Goal: Information Seeking & Learning: Learn about a topic

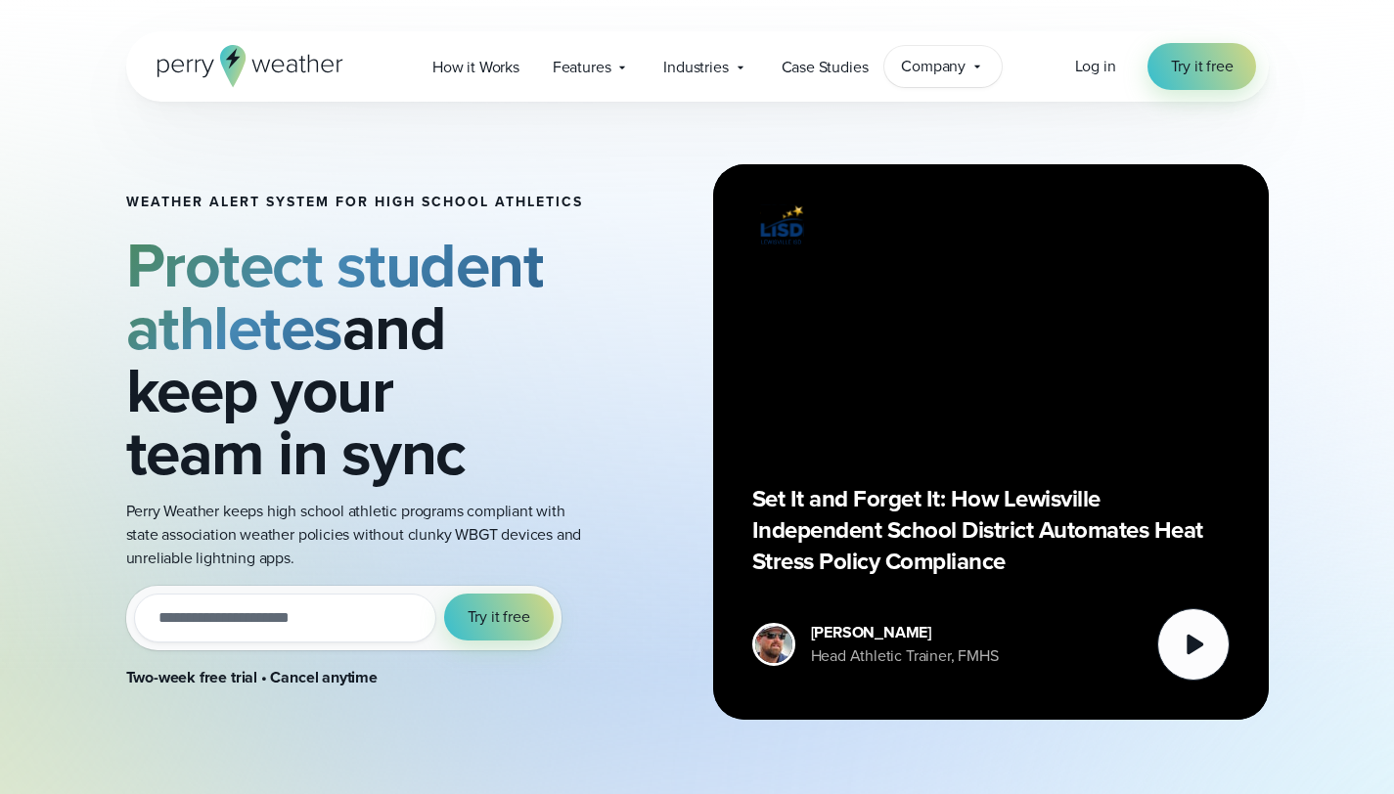
click at [929, 73] on span "Company" at bounding box center [933, 66] width 65 height 23
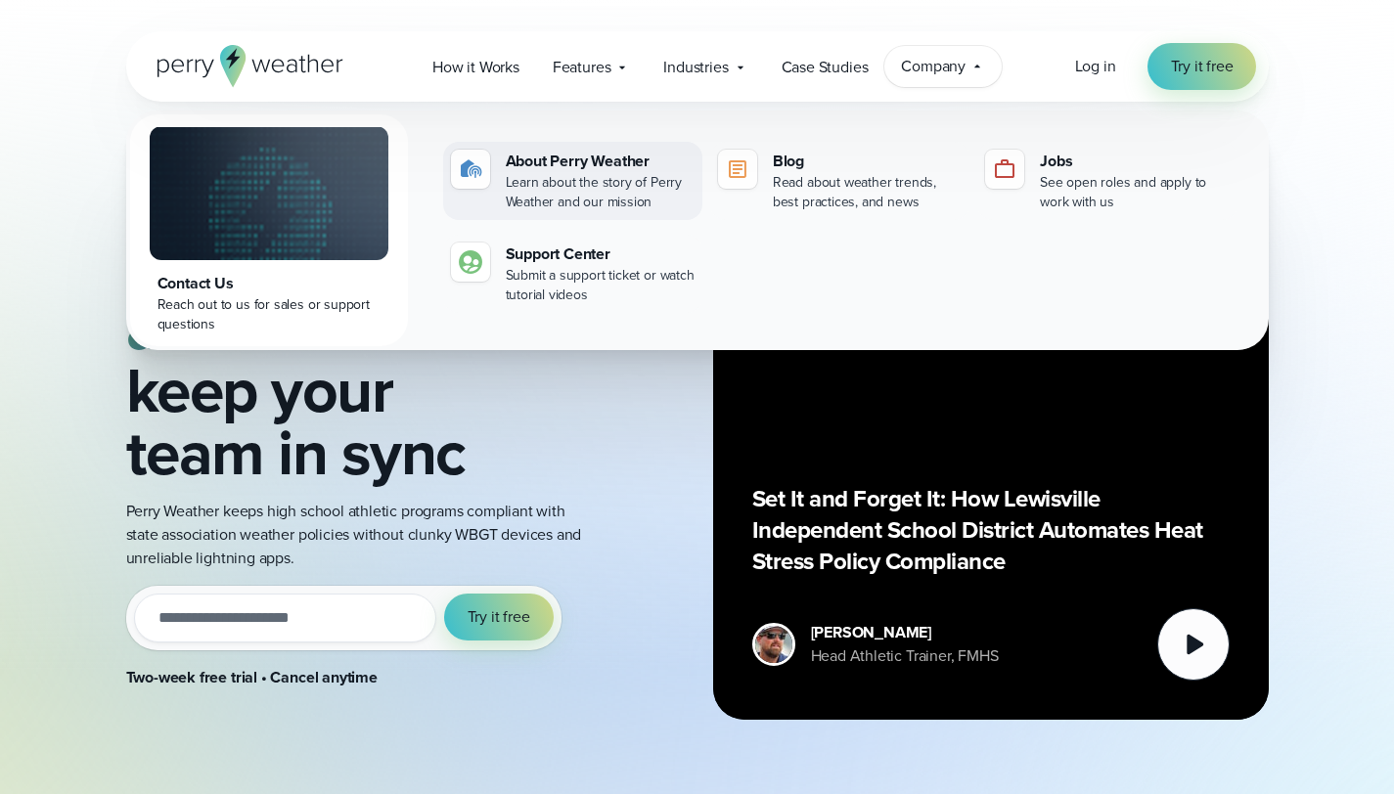
click at [589, 171] on div "About Perry Weather" at bounding box center [600, 161] width 189 height 23
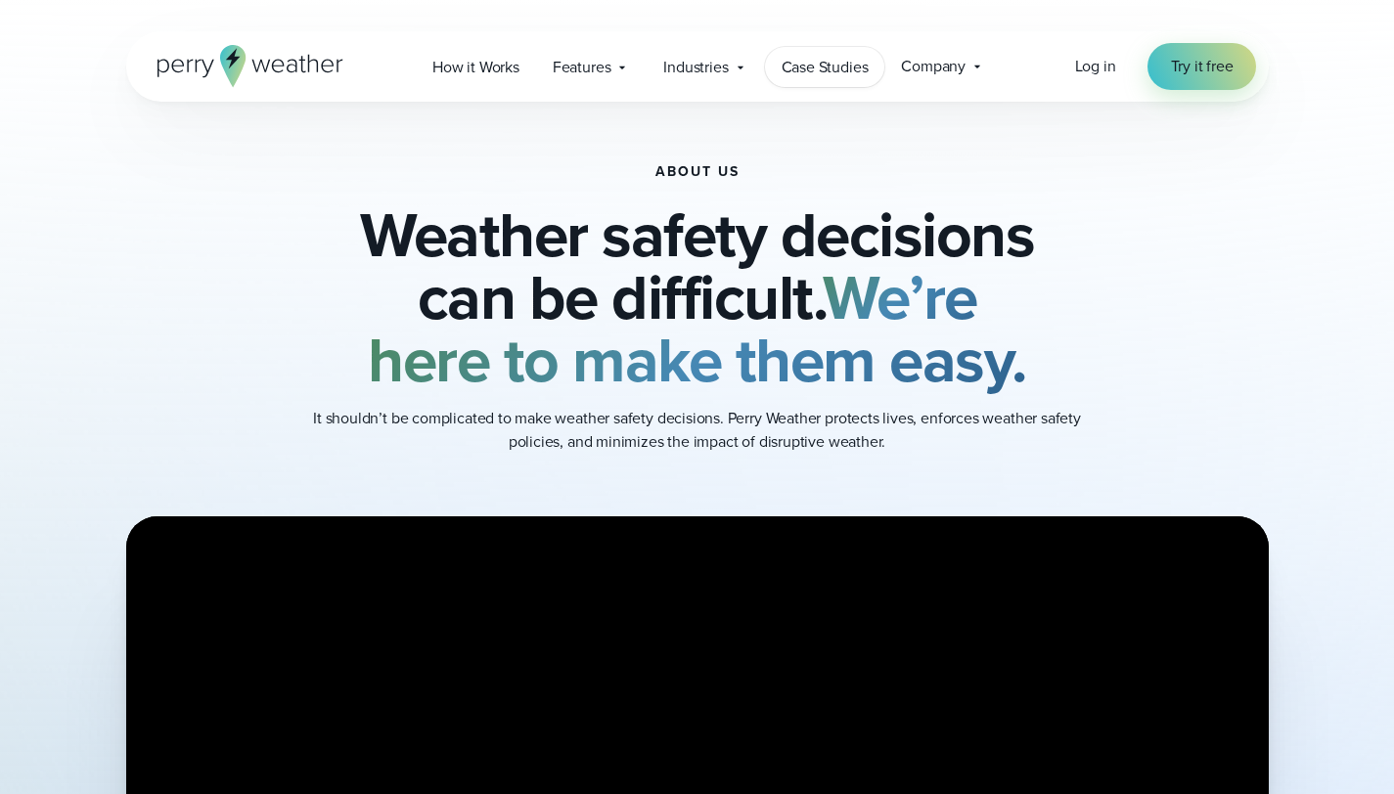
click at [786, 71] on span "Case Studies" at bounding box center [824, 67] width 87 height 23
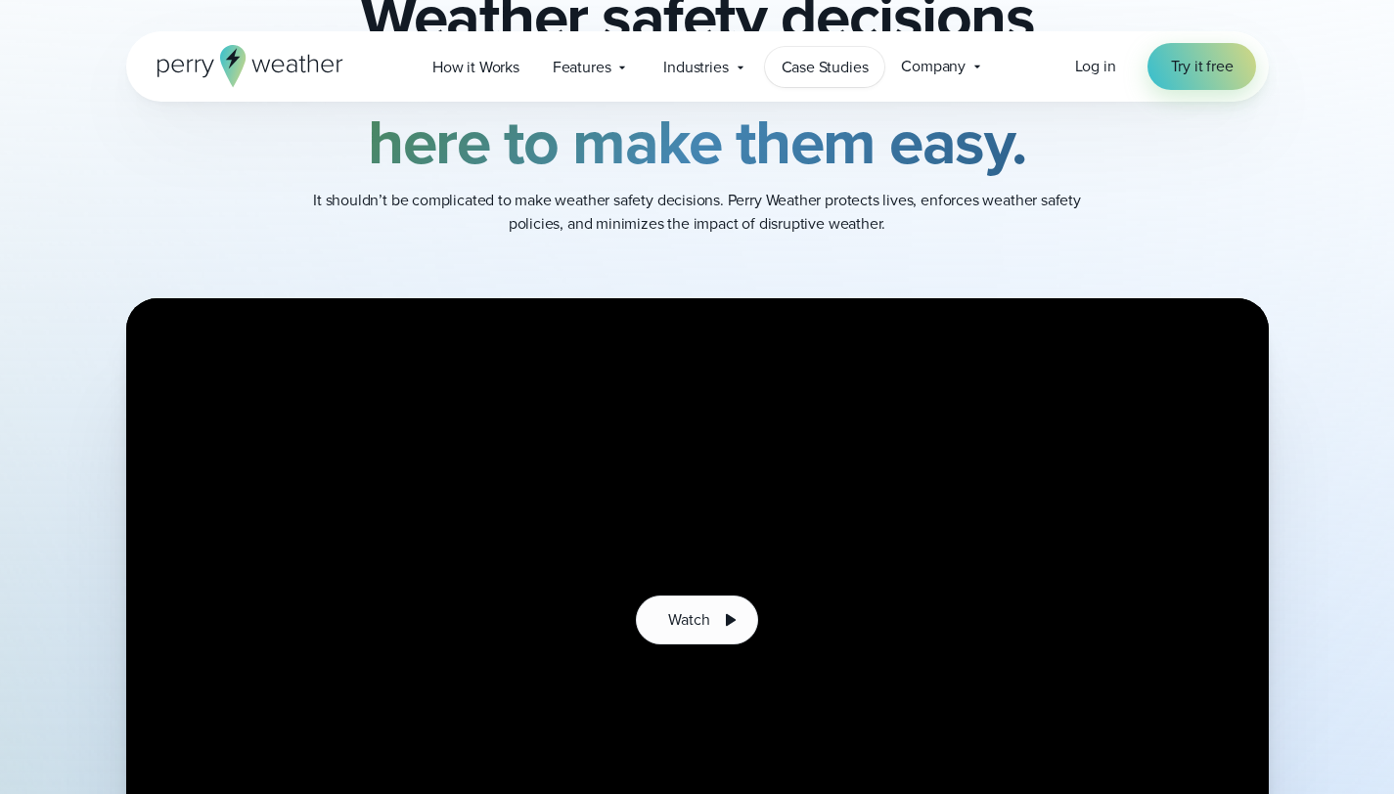
scroll to position [326, 0]
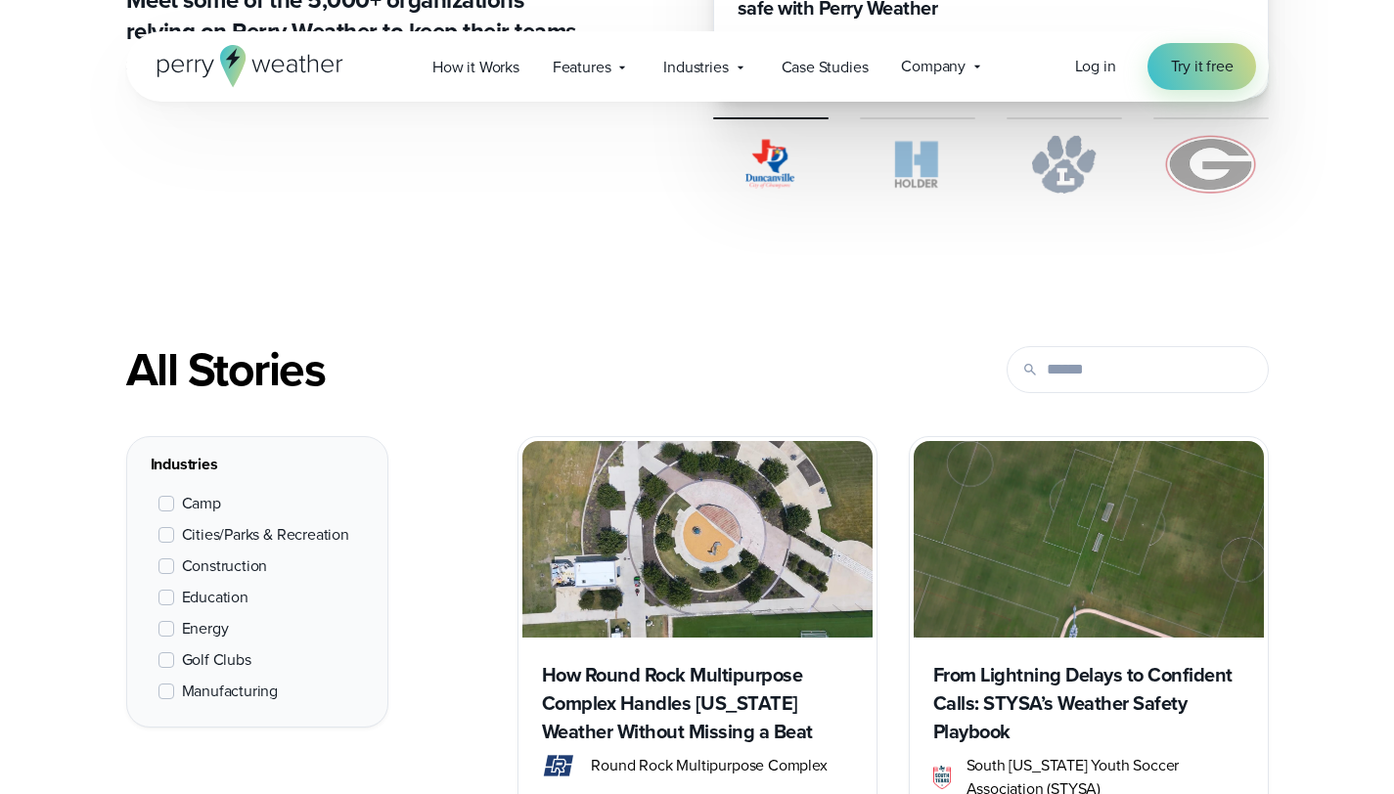
scroll to position [546, 0]
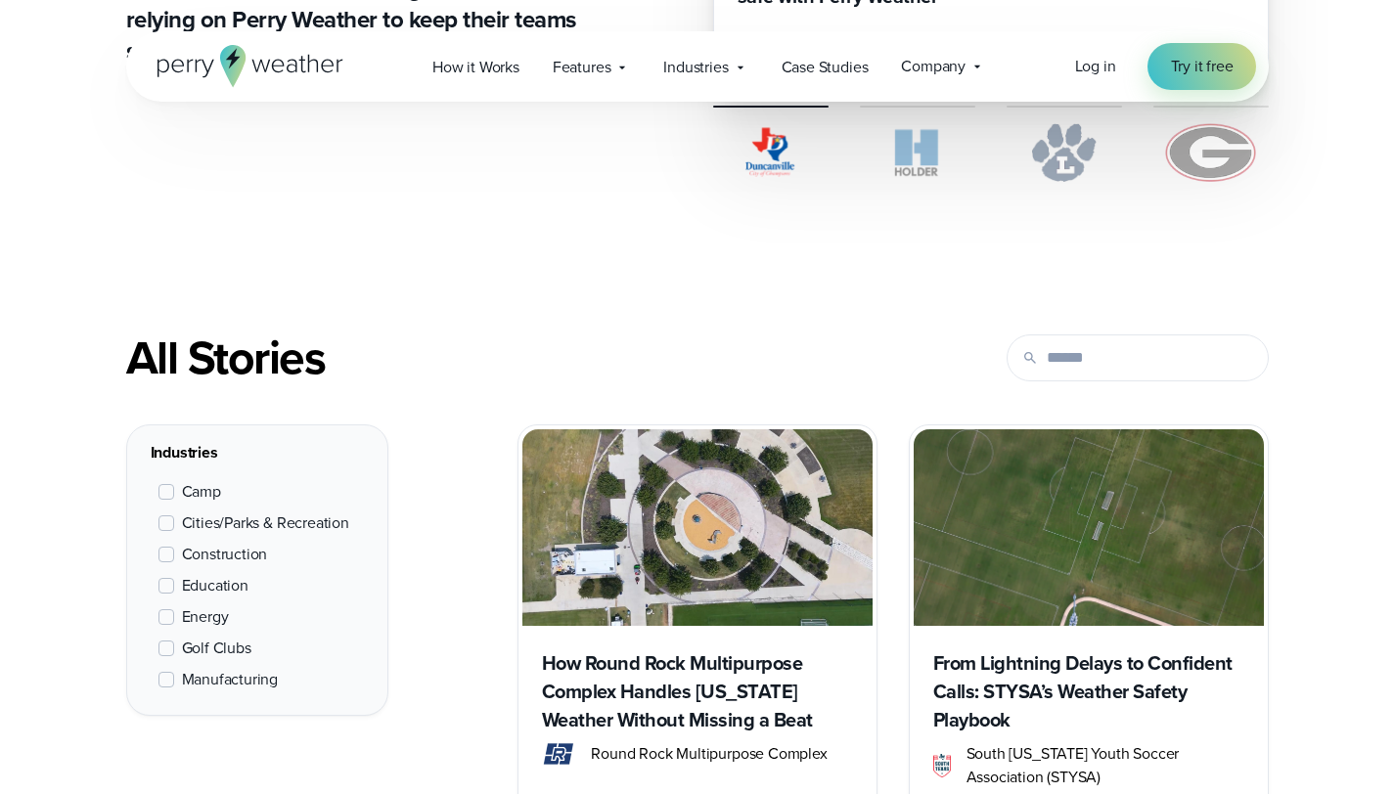
click at [217, 582] on span "Education" at bounding box center [215, 585] width 66 height 23
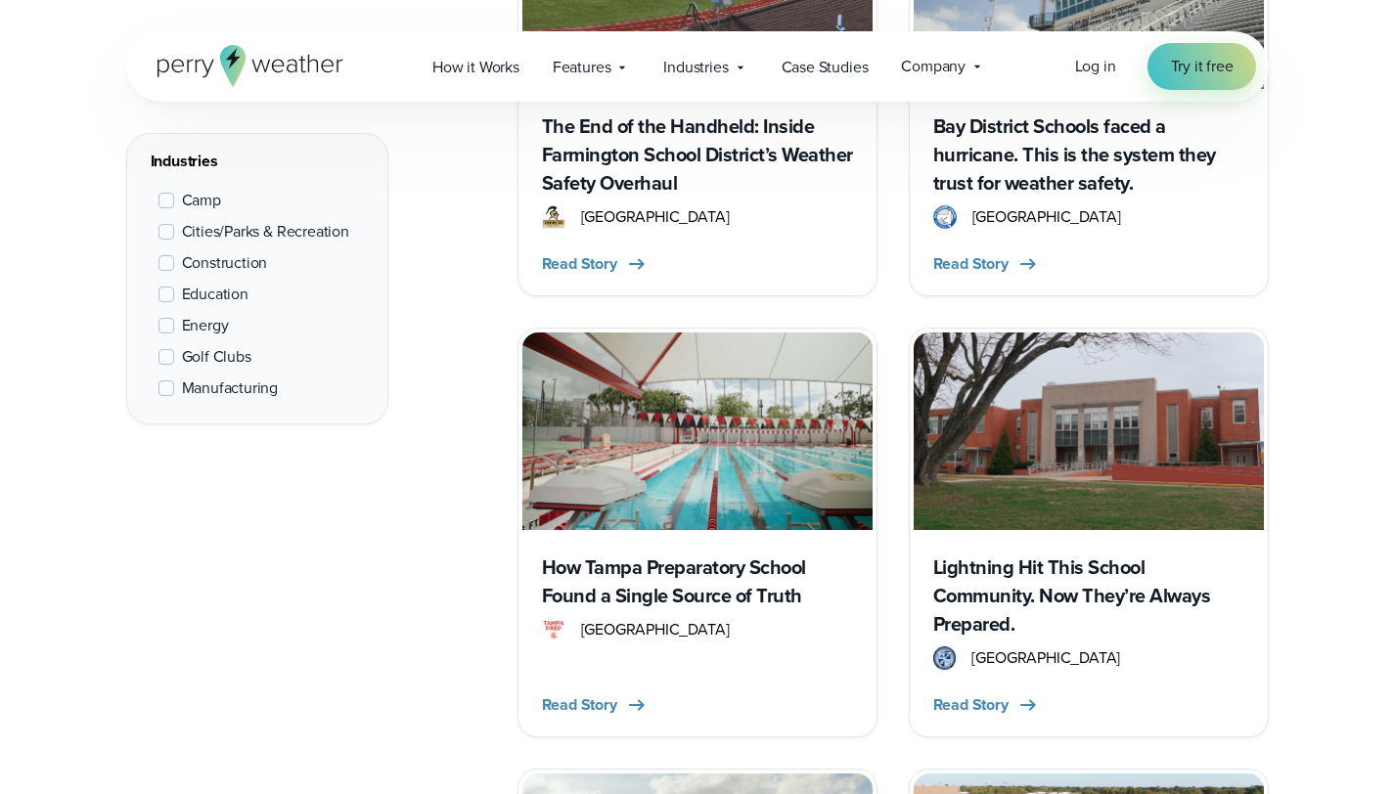
scroll to position [951, 0]
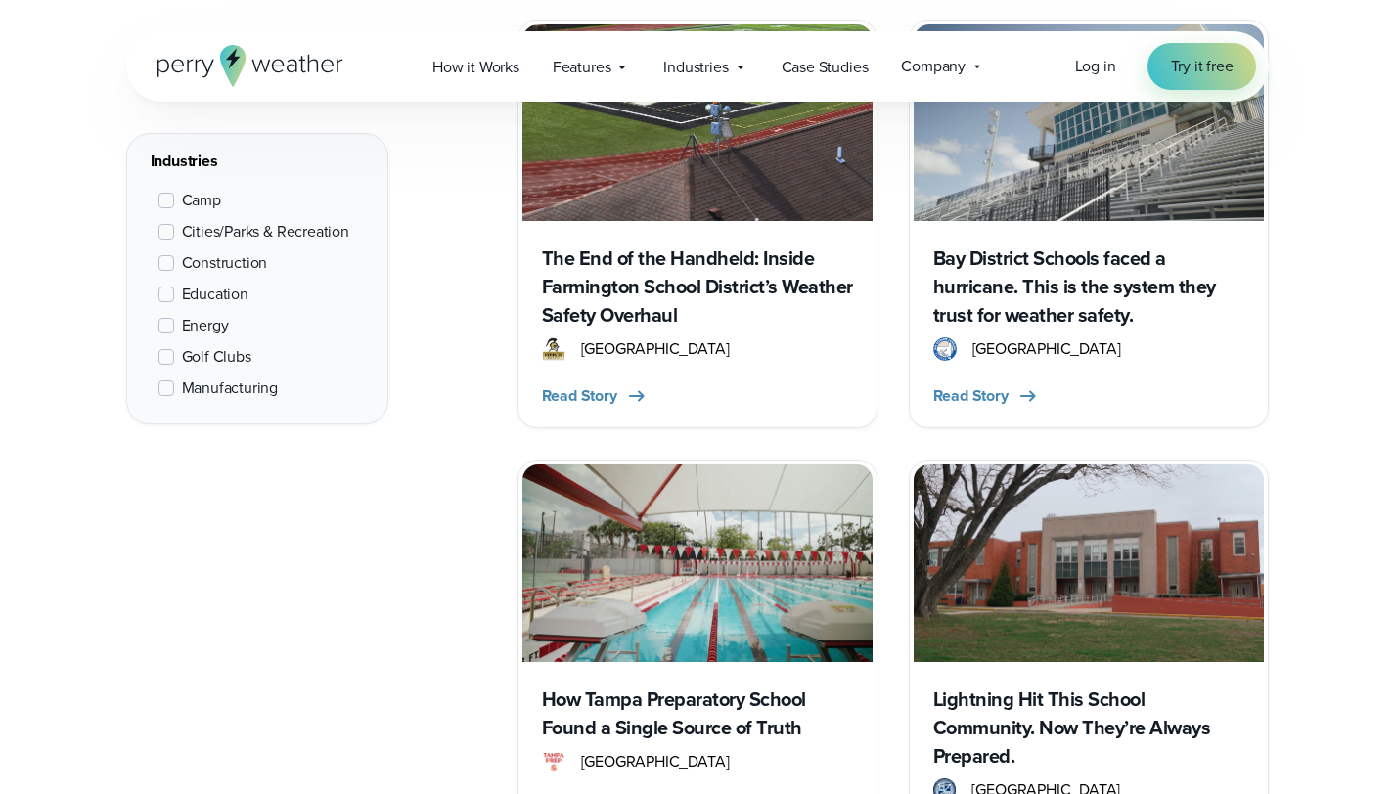
click at [733, 280] on h3 "The End of the Handheld: Inside Farmington School District’s Weather Safety Ove…" at bounding box center [697, 286] width 311 height 85
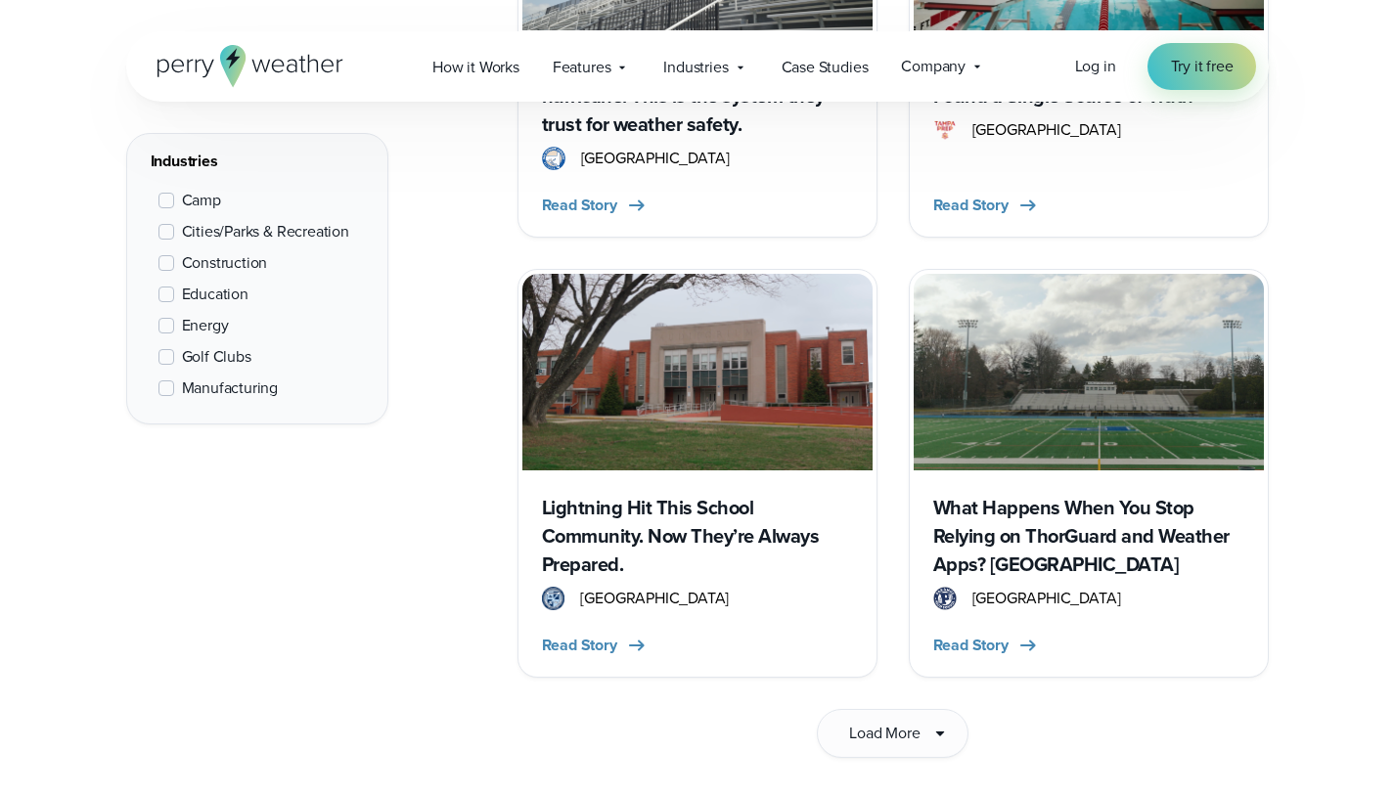
scroll to position [2977, 0]
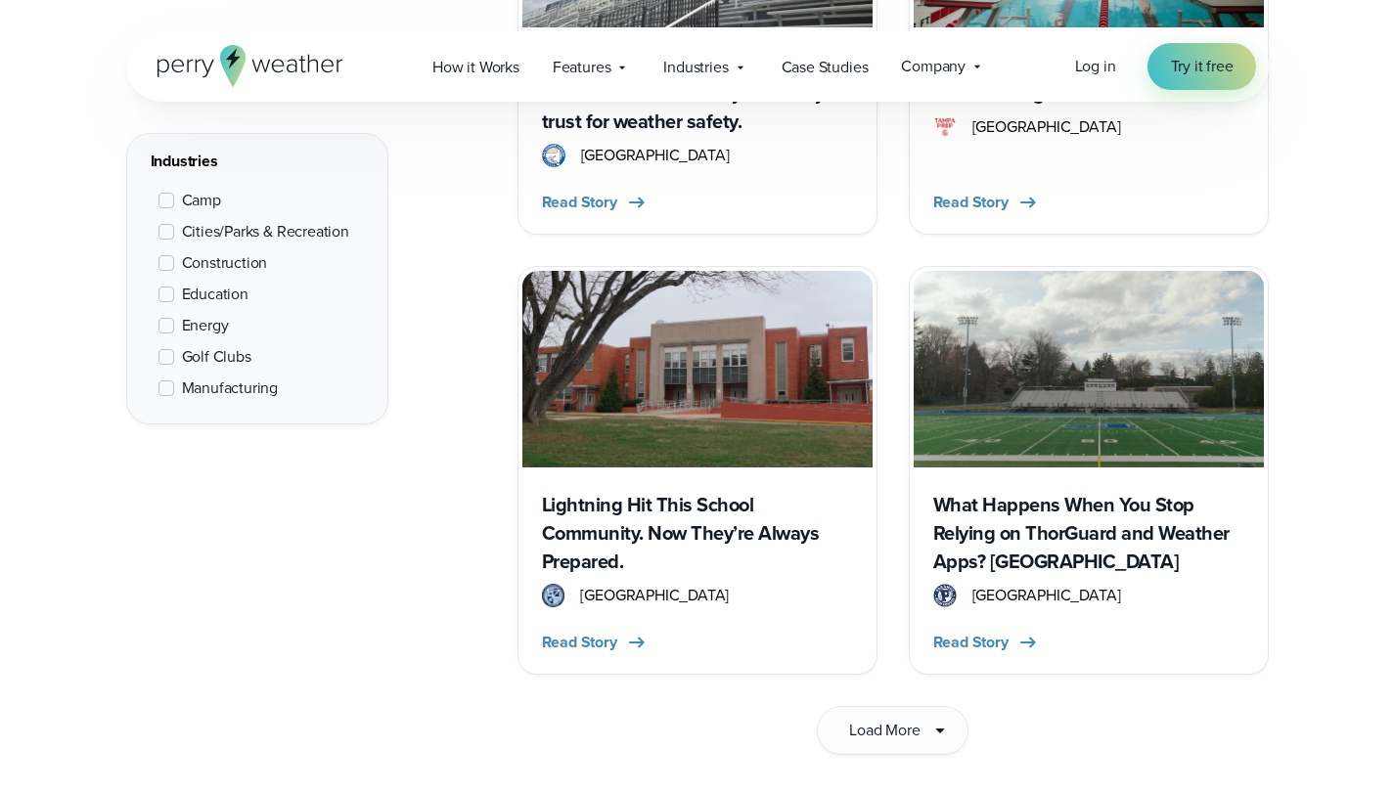
click at [1068, 552] on h3 "What Happens When You Stop Relying on ThorGuard and Weather Apps? Ask Paramus H…" at bounding box center [1088, 533] width 311 height 85
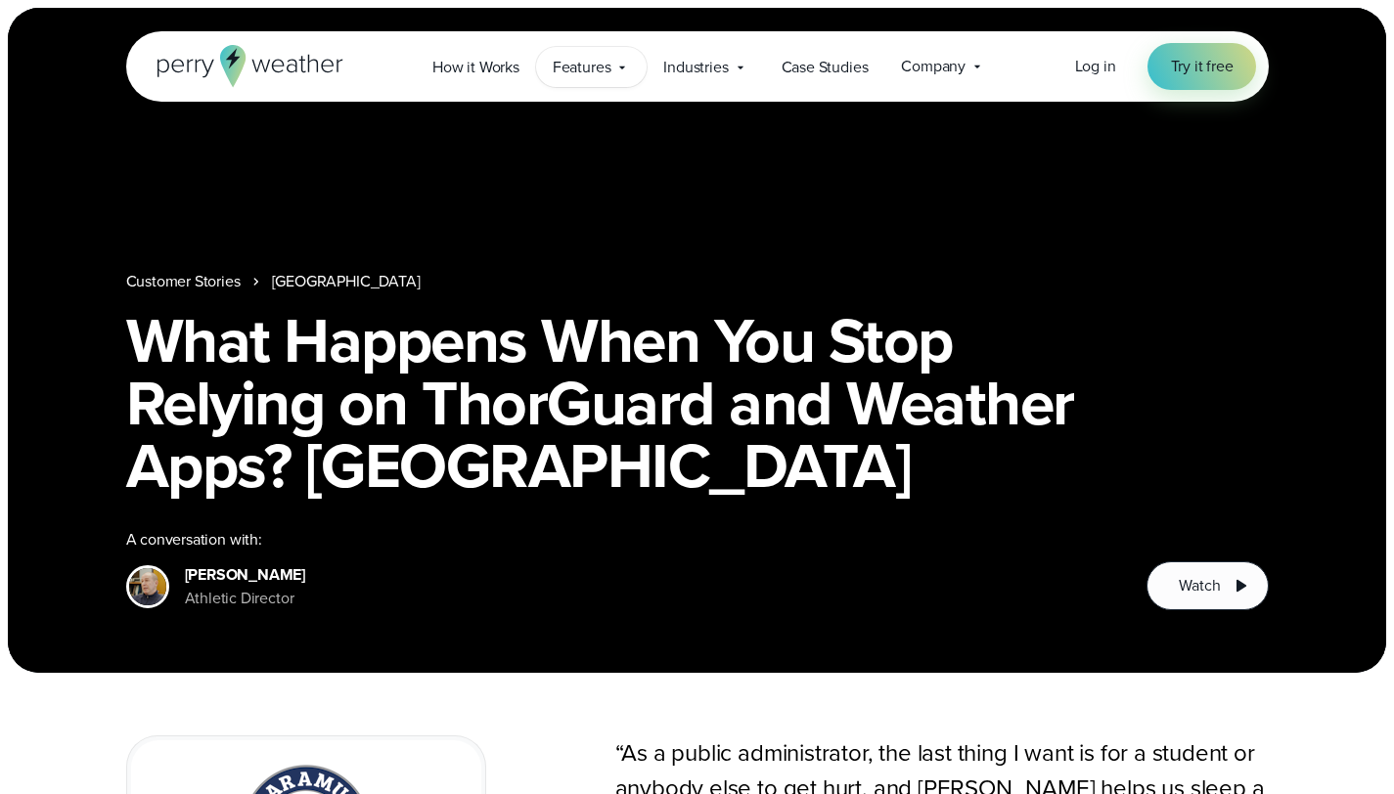
click at [607, 70] on span "Features" at bounding box center [582, 67] width 59 height 23
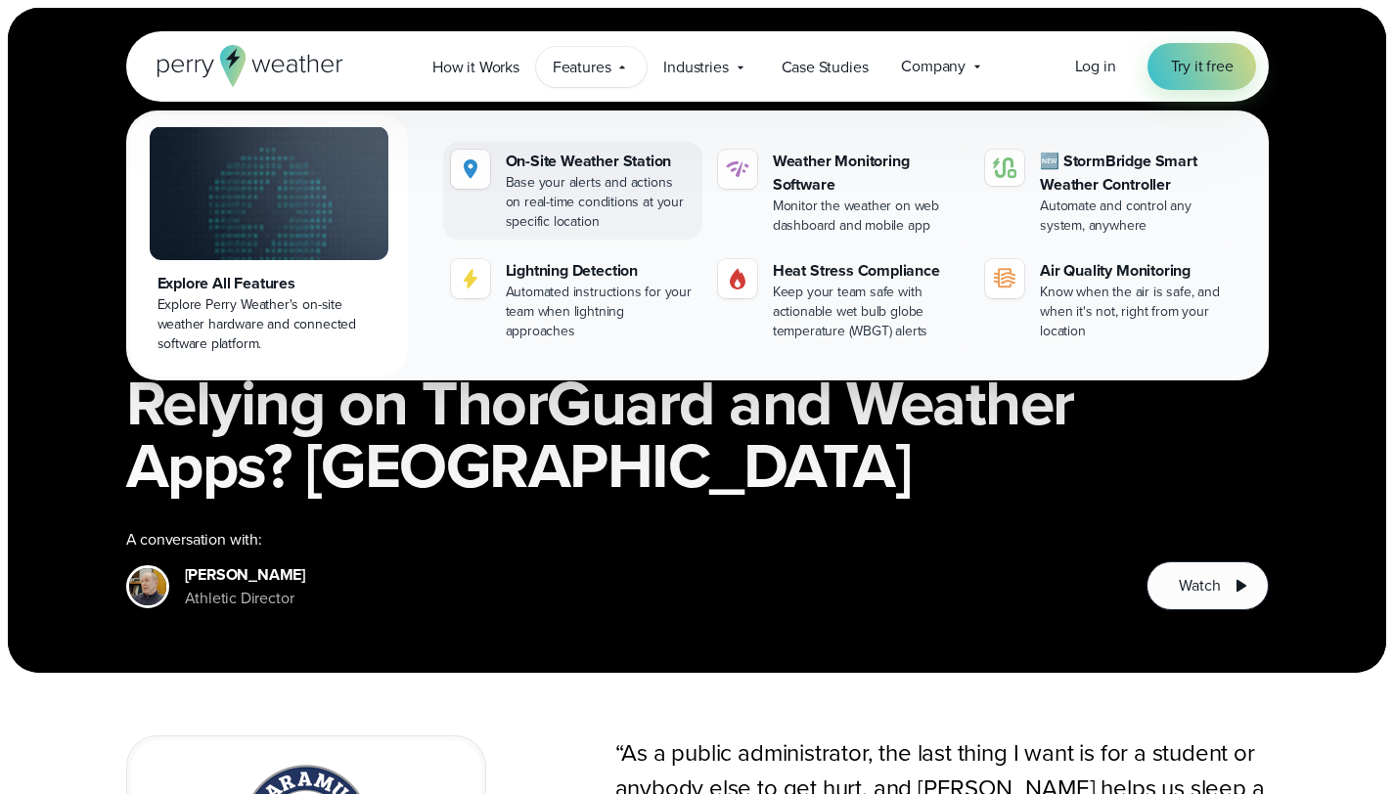
click at [570, 199] on div "Base your alerts and actions on real-time conditions at your specific location" at bounding box center [600, 202] width 189 height 59
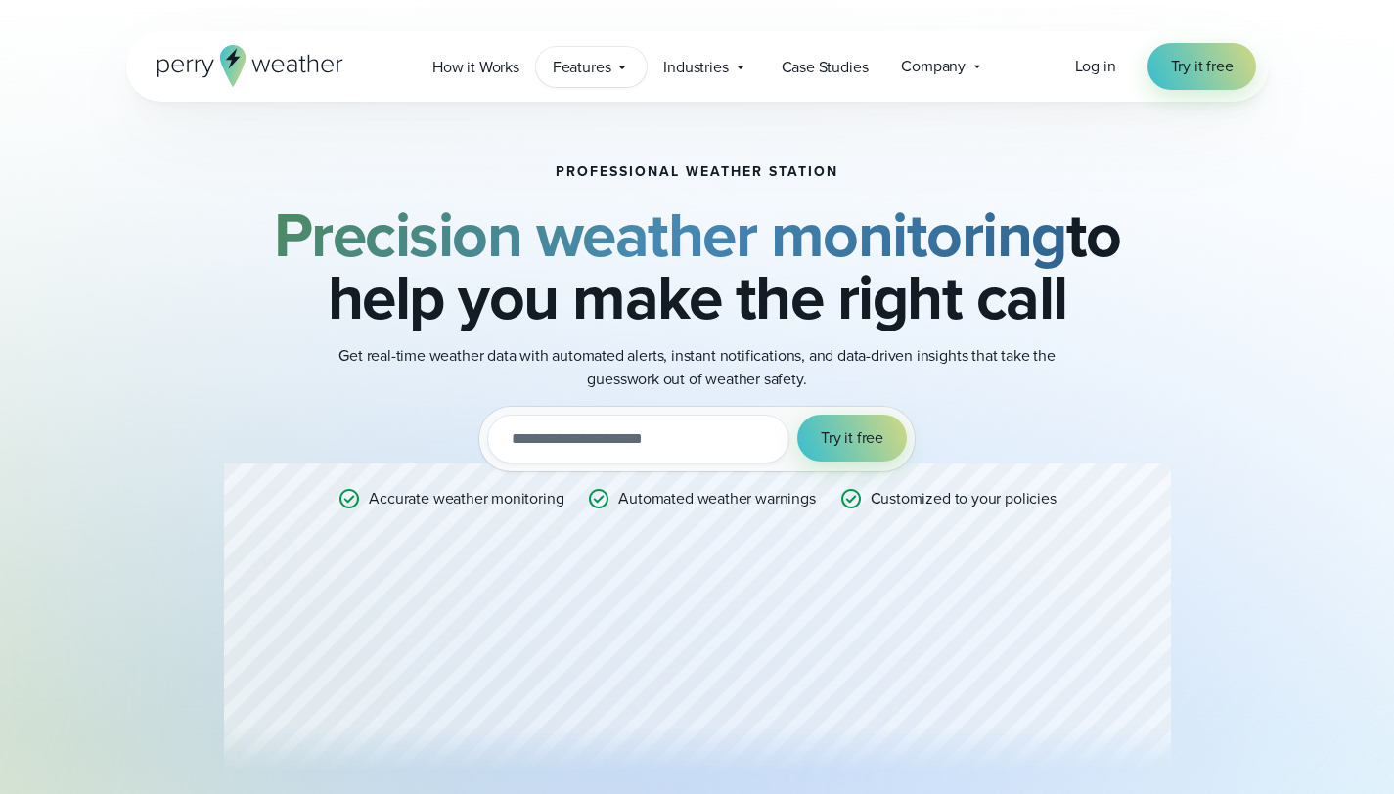
click at [584, 70] on span "Features" at bounding box center [582, 67] width 59 height 23
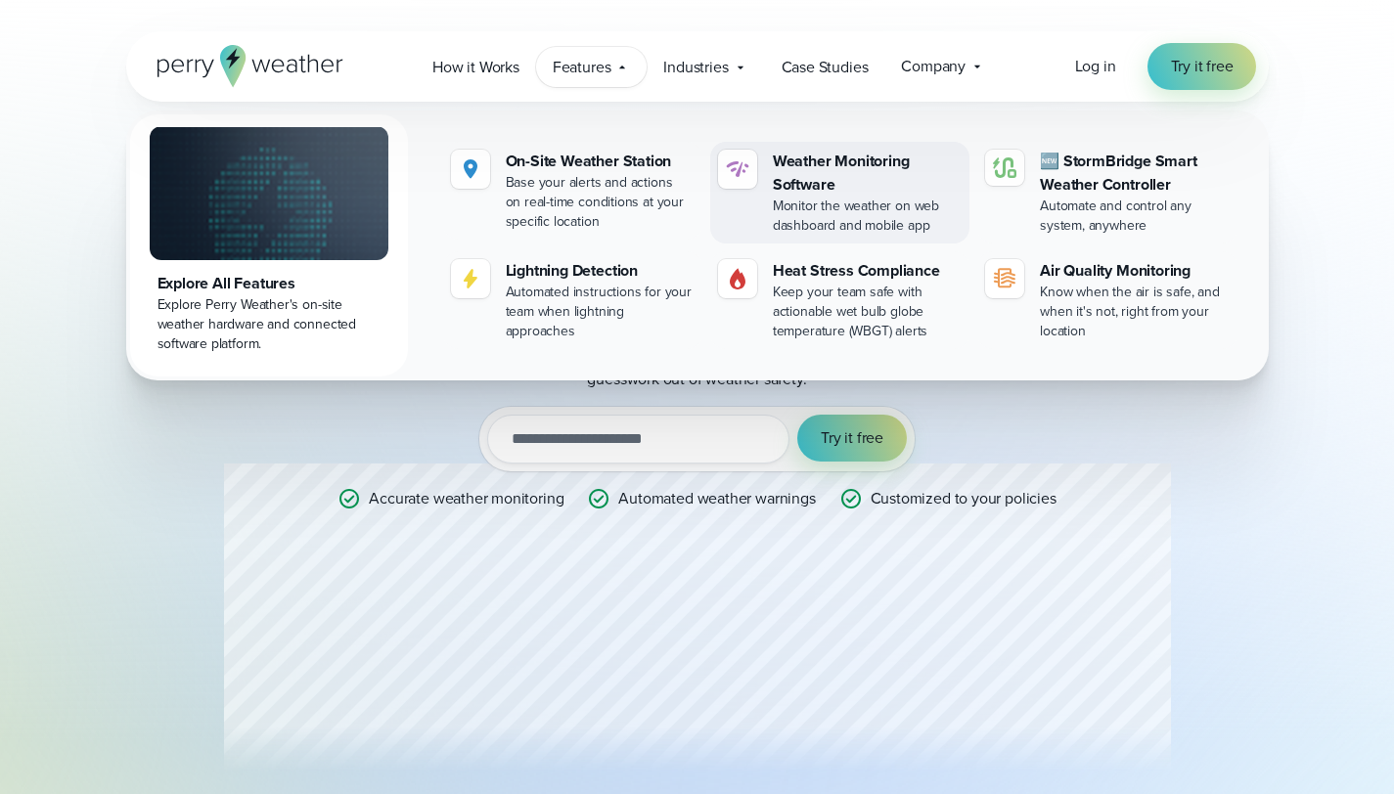
click at [853, 167] on div "Weather Monitoring Software" at bounding box center [867, 173] width 189 height 47
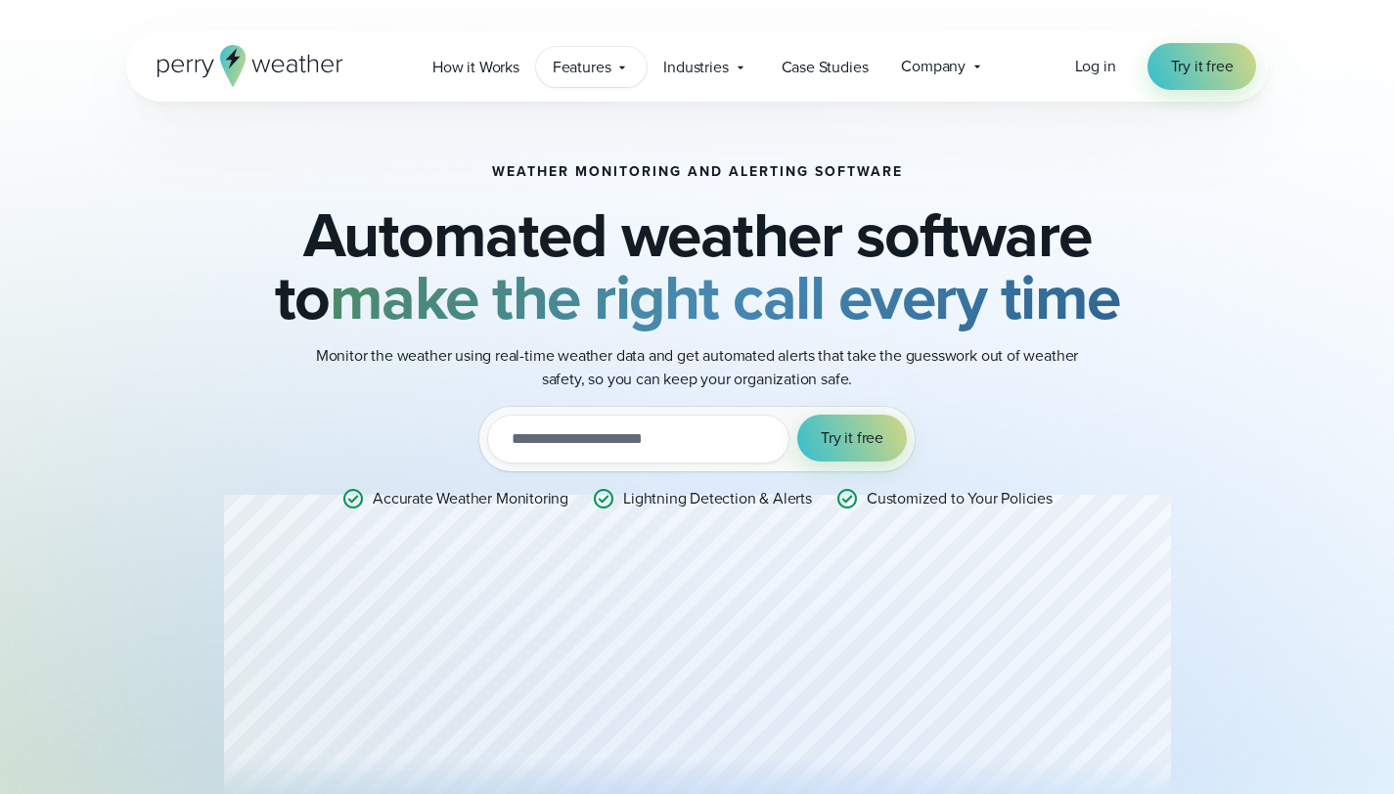
click at [594, 61] on span "Features" at bounding box center [582, 67] width 59 height 23
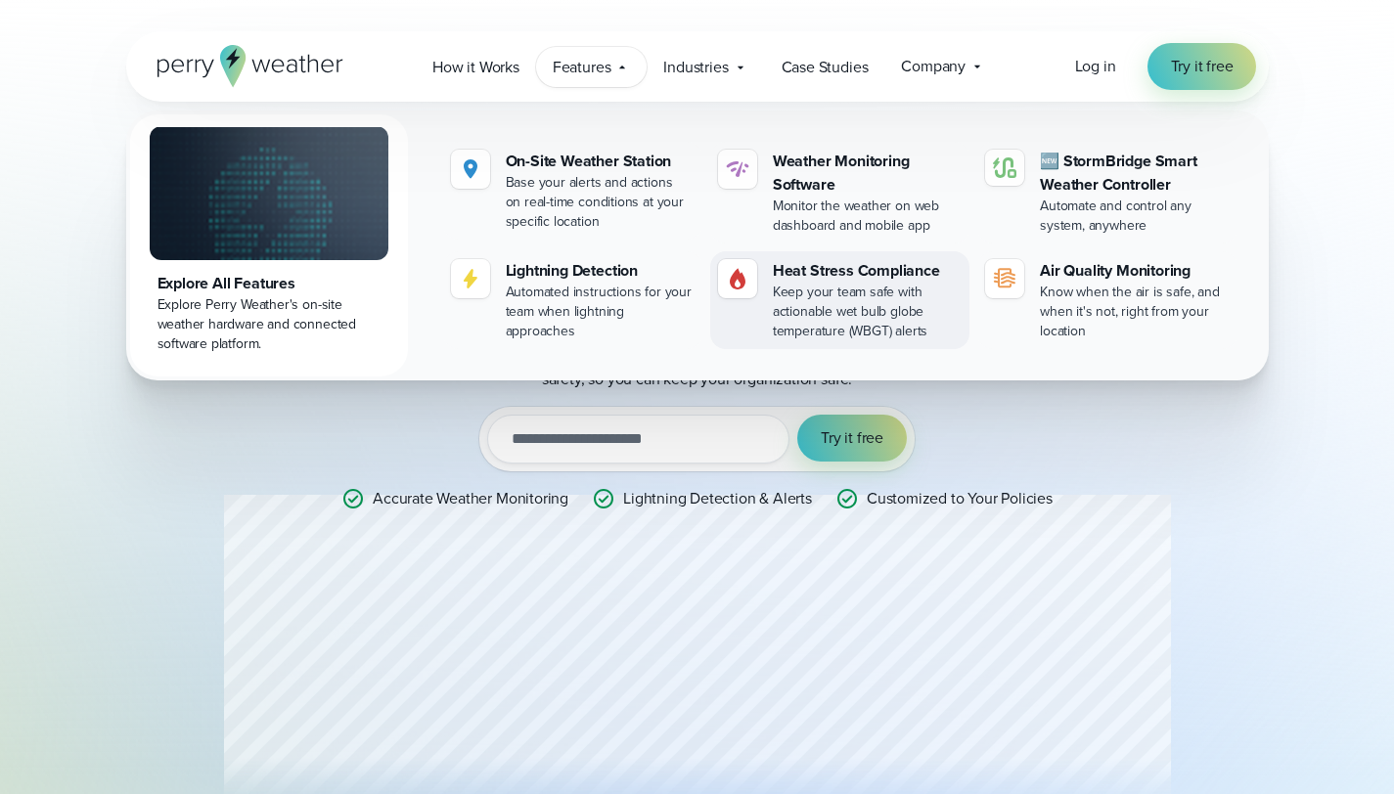
click at [843, 292] on div "Keep your team safe with actionable wet bulb globe temperature (WBGT) alerts" at bounding box center [867, 312] width 189 height 59
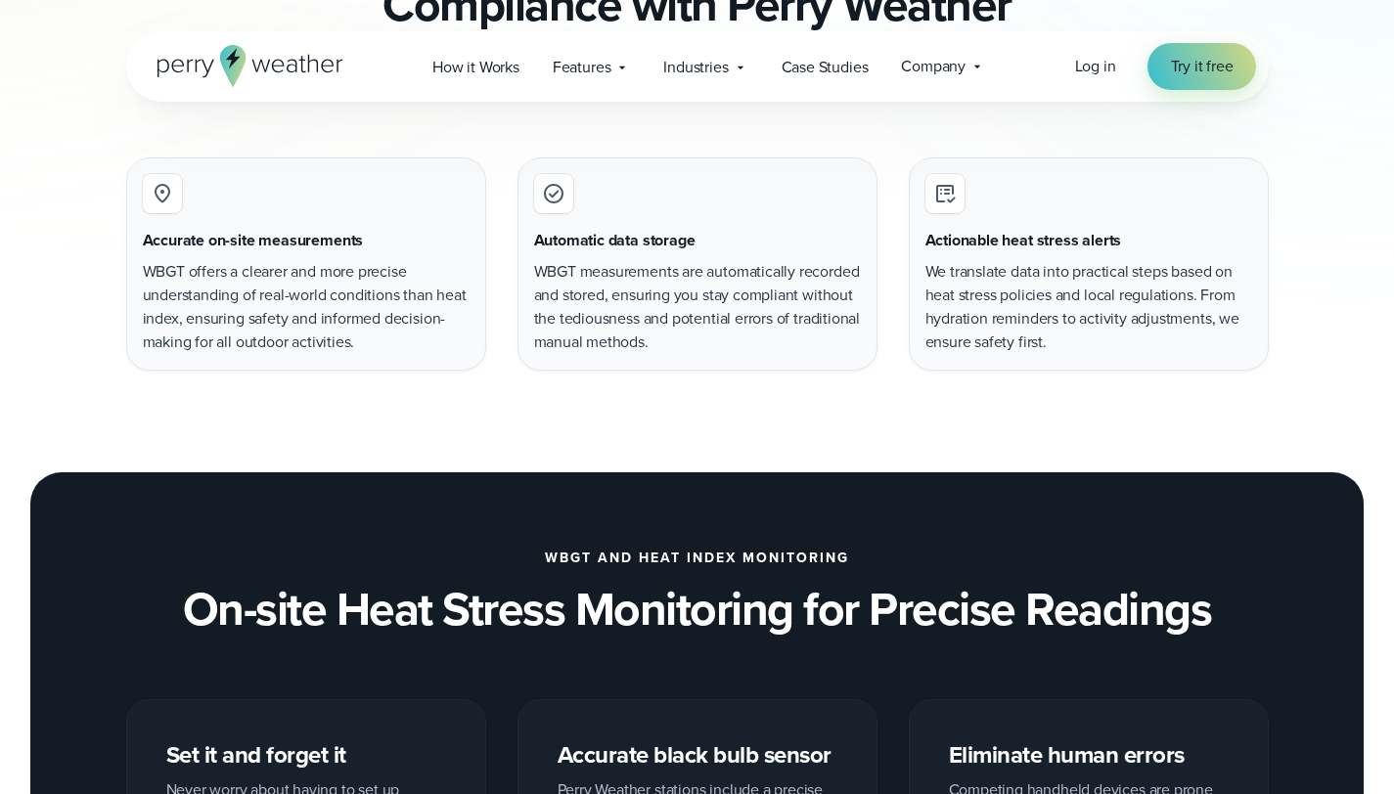
scroll to position [1041, 0]
